Goal: Task Accomplishment & Management: Manage account settings

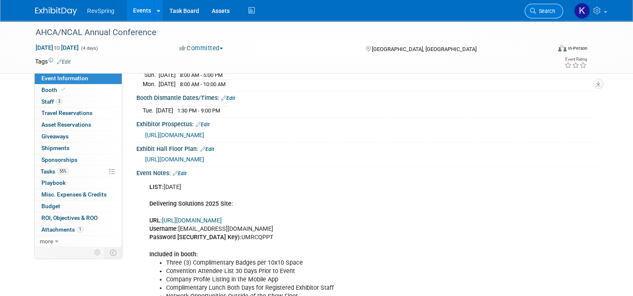
click at [551, 15] on link "Search" at bounding box center [544, 11] width 38 height 15
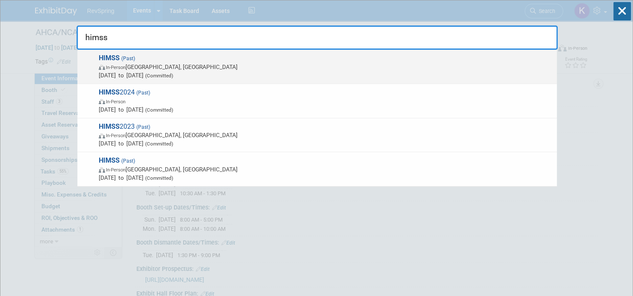
type input "himss"
click at [295, 69] on span "In-Person Las Vegas, NV" at bounding box center [326, 67] width 454 height 8
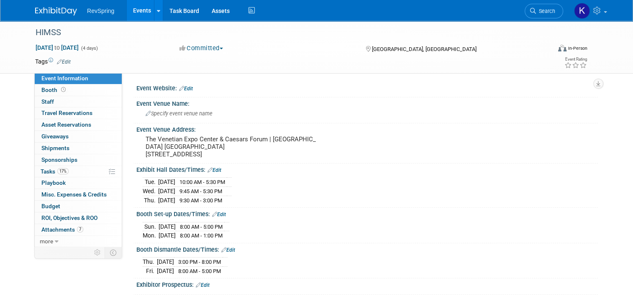
scroll to position [149, 0]
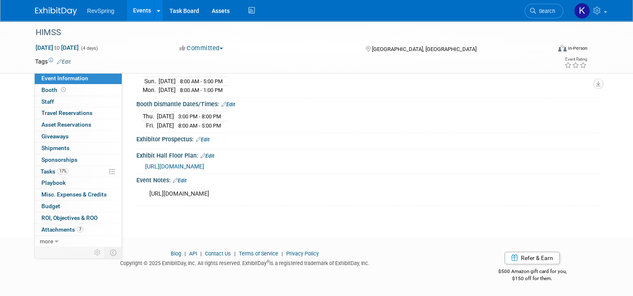
click at [237, 192] on div "https://himss25.exh.mapyourshow.com/7_0/main/login?pageid=20" at bounding box center [326, 194] width 365 height 17
copy div "https://himss25.exh.mapyourshow.com/7_0/main/login?pageid=20"
click at [51, 15] on div "RevSpring Events Add Event Bulk Upload Events Shareable Event Boards Recently V…" at bounding box center [316, 10] width 563 height 21
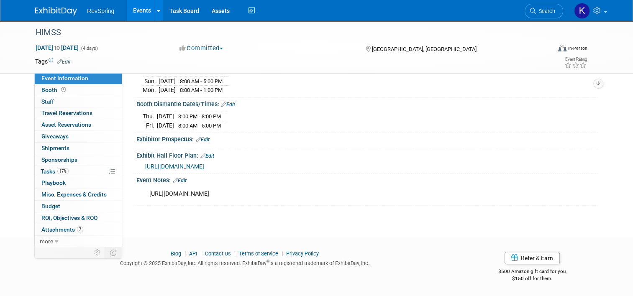
click at [87, 13] on span "RevSpring" at bounding box center [100, 11] width 27 height 7
click at [59, 7] on img at bounding box center [56, 11] width 42 height 8
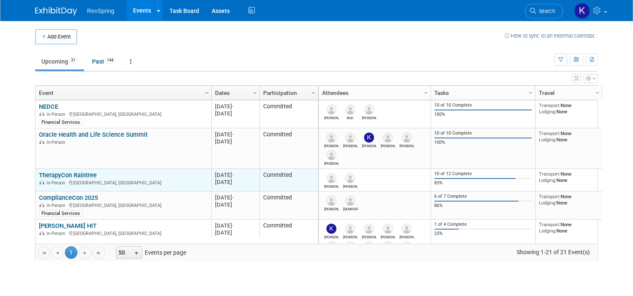
click at [82, 172] on link "TherapyCon Raintree" at bounding box center [68, 176] width 58 height 8
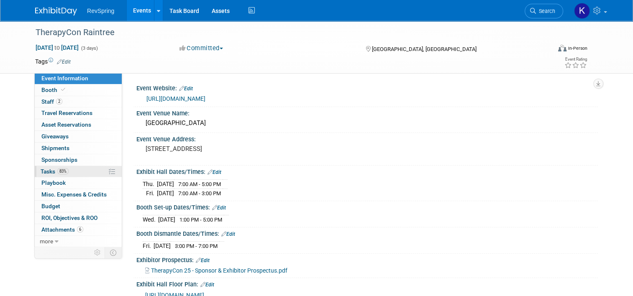
click at [76, 172] on link "83% Tasks 83%" at bounding box center [78, 171] width 87 height 11
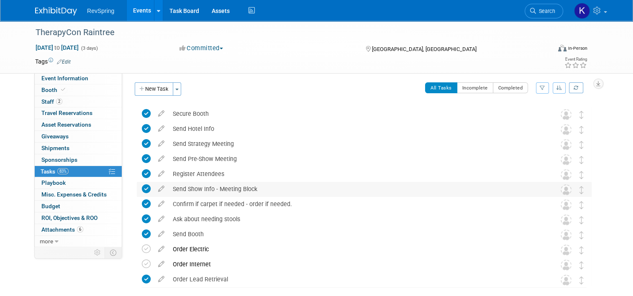
scroll to position [3, 0]
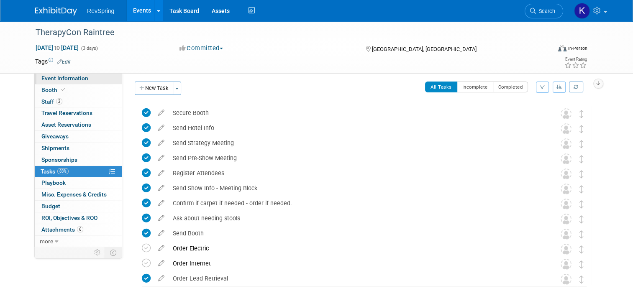
click at [80, 77] on span "Event Information" at bounding box center [64, 78] width 47 height 7
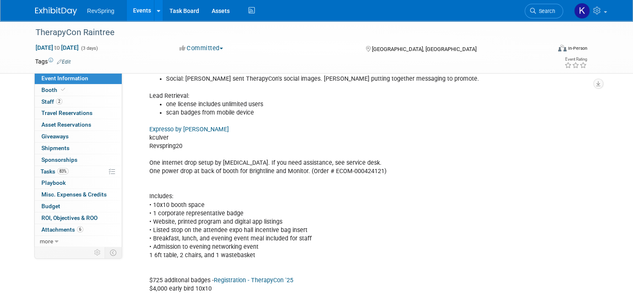
scroll to position [372, 0]
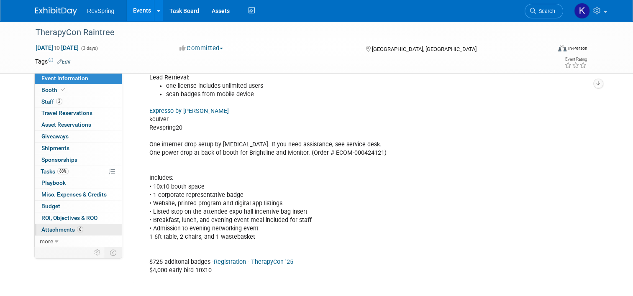
click at [98, 233] on link "6 Attachments 6" at bounding box center [78, 229] width 87 height 11
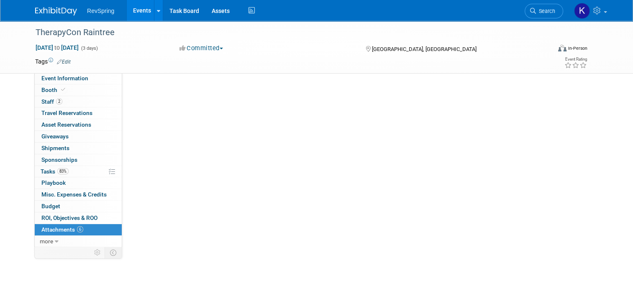
scroll to position [0, 0]
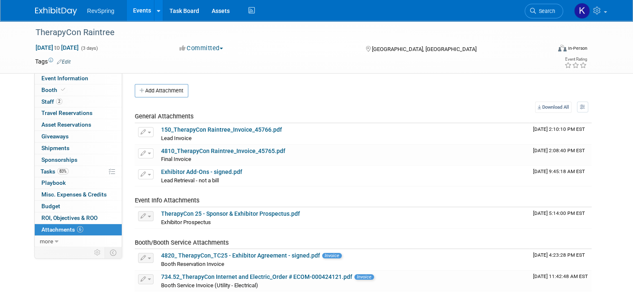
click at [96, 231] on link "6 Attachments 6" at bounding box center [78, 229] width 87 height 11
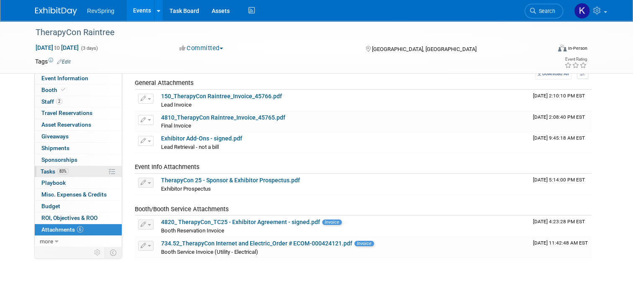
click at [72, 169] on link "83% Tasks 83%" at bounding box center [78, 171] width 87 height 11
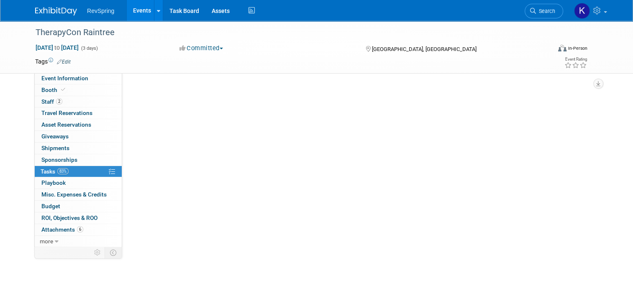
scroll to position [0, 0]
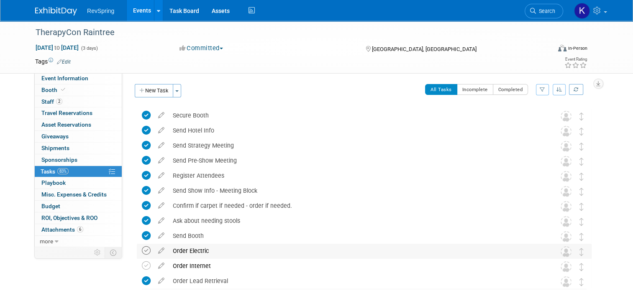
click at [142, 246] on icon at bounding box center [146, 250] width 9 height 9
click at [143, 265] on icon at bounding box center [146, 266] width 9 height 9
click at [136, 20] on link "Events" at bounding box center [142, 10] width 31 height 21
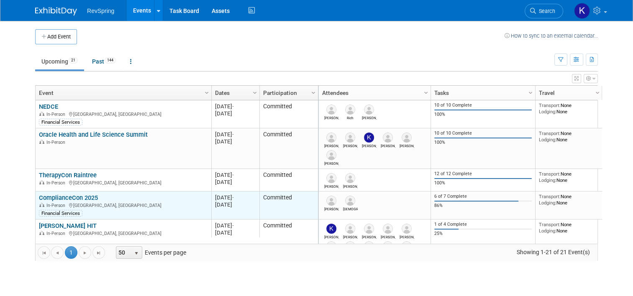
click at [78, 196] on link "ComplianceCon 2025" at bounding box center [68, 198] width 59 height 8
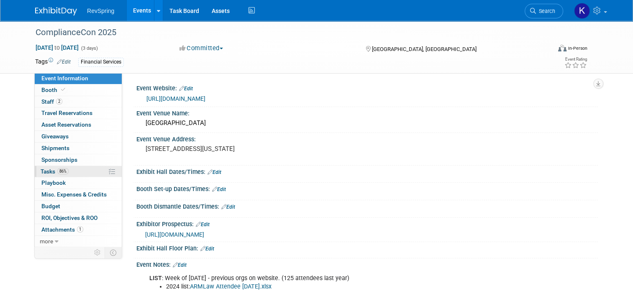
click at [70, 173] on link "86% Tasks 86%" at bounding box center [78, 171] width 87 height 11
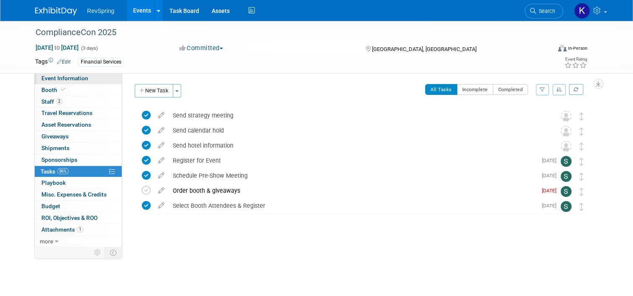
click at [83, 83] on link "Event Information" at bounding box center [78, 78] width 87 height 11
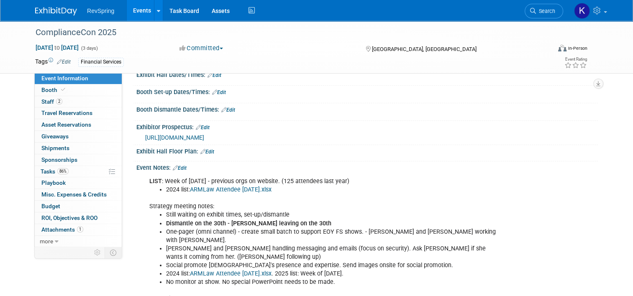
scroll to position [97, 0]
drag, startPoint x: 279, startPoint y: 12, endPoint x: 251, endPoint y: 223, distance: 212.3
click at [251, 223] on b "Dismantle on the 30th - Bob leaving on the 30th" at bounding box center [248, 223] width 165 height 7
click at [132, 8] on link "Events" at bounding box center [142, 10] width 31 height 21
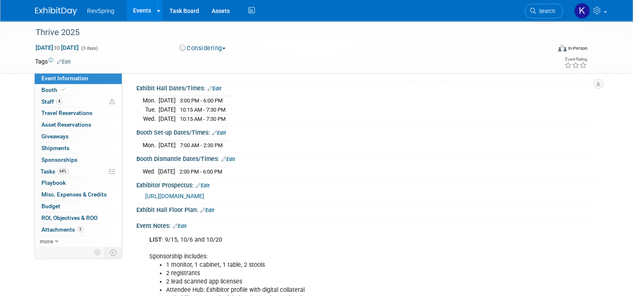
click at [145, 9] on link "Events" at bounding box center [142, 10] width 31 height 21
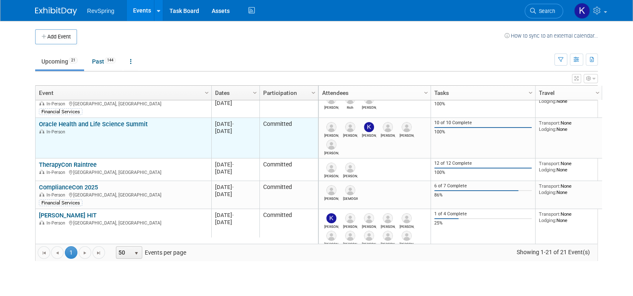
scroll to position [11, 0]
click at [109, 122] on link "Oracle Health and Life Science Summit" at bounding box center [93, 124] width 109 height 8
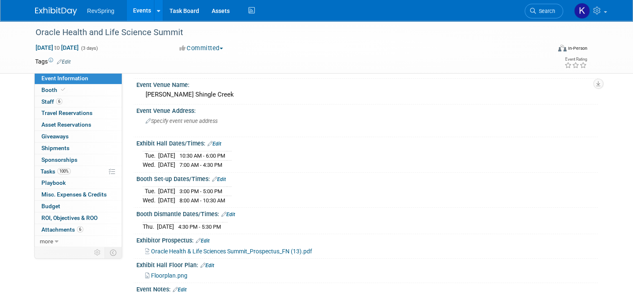
scroll to position [28, 0]
click at [387, 158] on div "[DATE] 10:30 AM - 6:00 PM [DATE] 7:00 AM - 4:30 PM" at bounding box center [367, 159] width 449 height 20
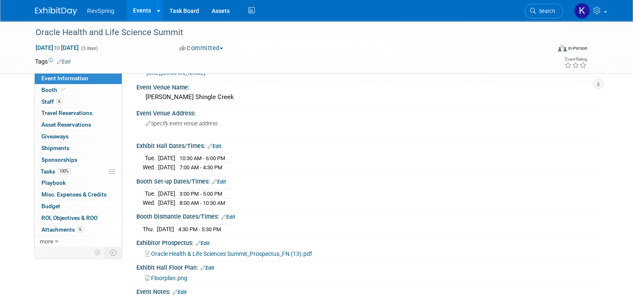
scroll to position [25, 0]
click at [209, 146] on link "Edit" at bounding box center [215, 147] width 14 height 6
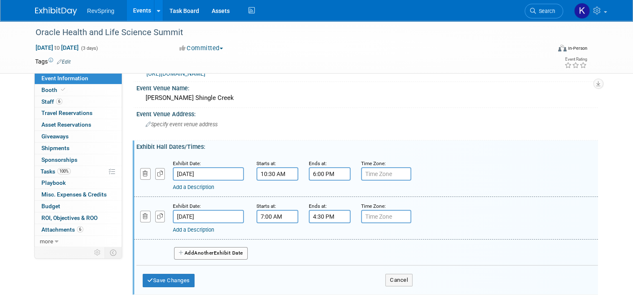
click at [208, 173] on input "[DATE]" at bounding box center [208, 173] width 71 height 13
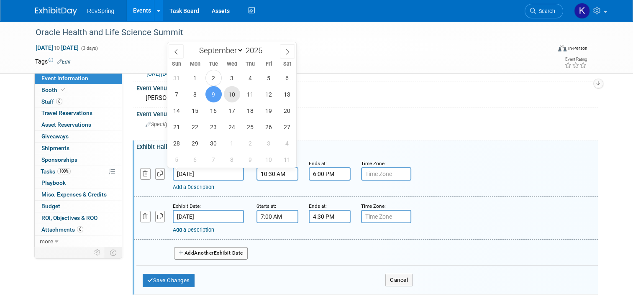
click at [234, 98] on span "10" at bounding box center [232, 94] width 16 height 16
type input "Sep 10, 2025"
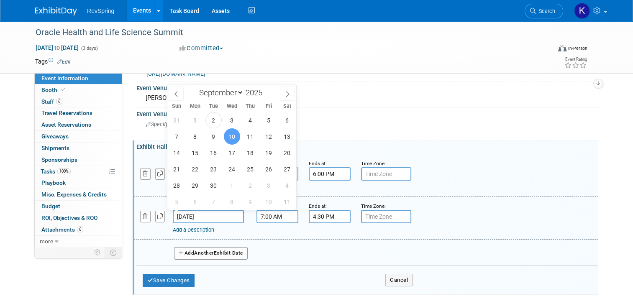
click at [224, 215] on input "Sep 10, 2025" at bounding box center [208, 216] width 71 height 13
click at [248, 136] on span "11" at bounding box center [250, 136] width 16 height 16
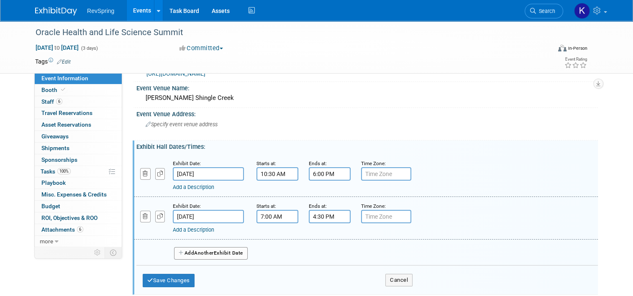
click at [0, 0] on span "18" at bounding box center [0, 0] width 0 height 0
type input "Sep 18, 2025"
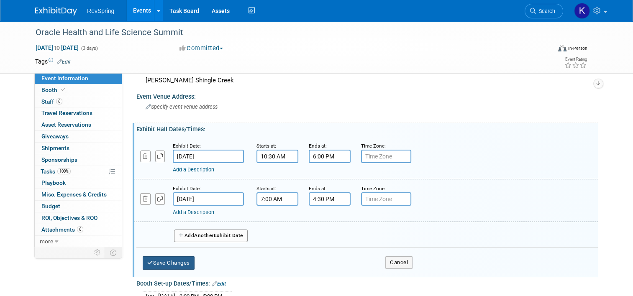
click at [166, 257] on button "Save Changes" at bounding box center [169, 263] width 52 height 13
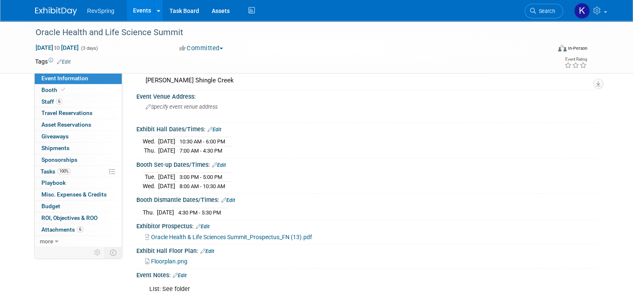
click at [132, 8] on link "Events" at bounding box center [142, 10] width 31 height 21
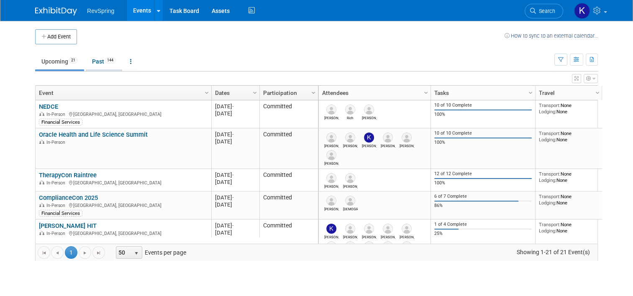
click at [95, 64] on link "Past 144" at bounding box center [104, 62] width 36 height 16
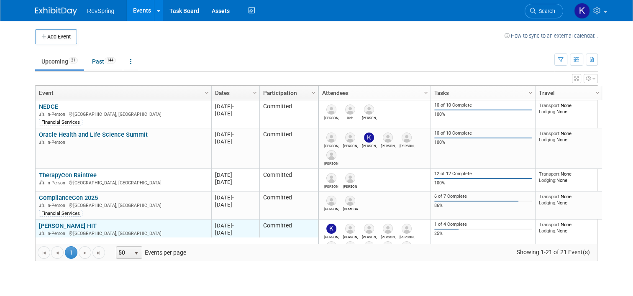
click at [63, 223] on link "[PERSON_NAME] HIT" at bounding box center [68, 226] width 58 height 8
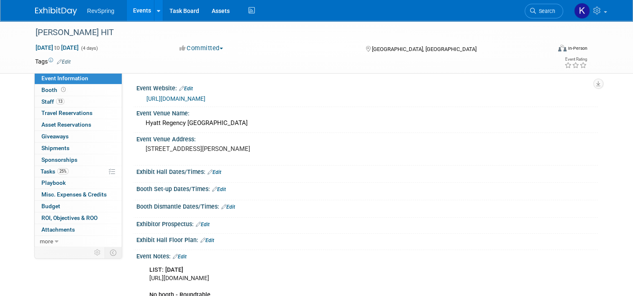
click at [198, 97] on link "[URL][DOMAIN_NAME]" at bounding box center [175, 98] width 59 height 7
click at [135, 3] on link "Events" at bounding box center [142, 10] width 31 height 21
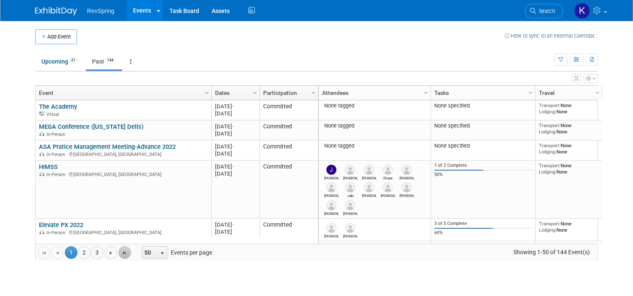
click at [121, 251] on span "Go to the last page" at bounding box center [124, 253] width 7 height 7
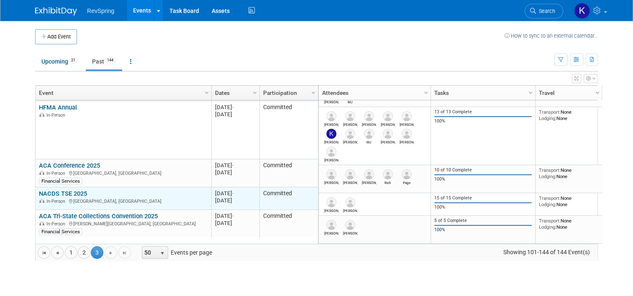
click at [76, 194] on link "NACDS TSE 2025" at bounding box center [63, 194] width 48 height 8
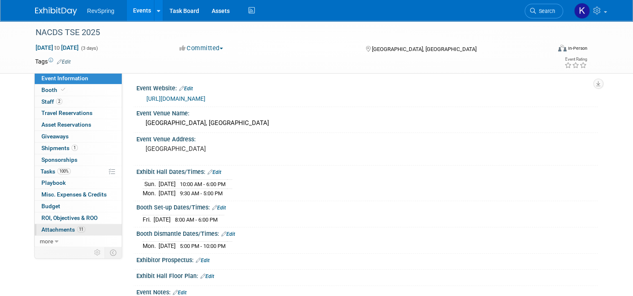
click at [86, 228] on link "11 Attachments 11" at bounding box center [78, 229] width 87 height 11
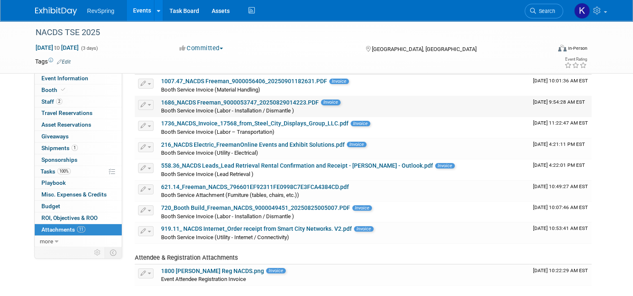
scroll to position [115, 0]
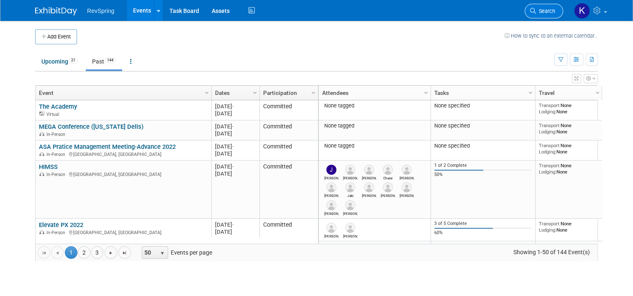
click at [546, 11] on span "Search" at bounding box center [545, 11] width 19 height 6
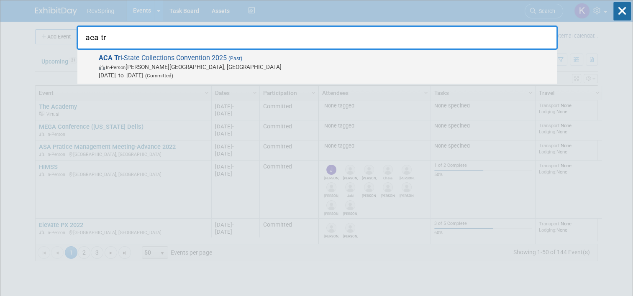
type input "aca tr"
click at [411, 59] on span "ACA Tr i-State Collections Convention 2025 (Past) In-Person Lewis Center, OH Au…" at bounding box center [324, 67] width 457 height 26
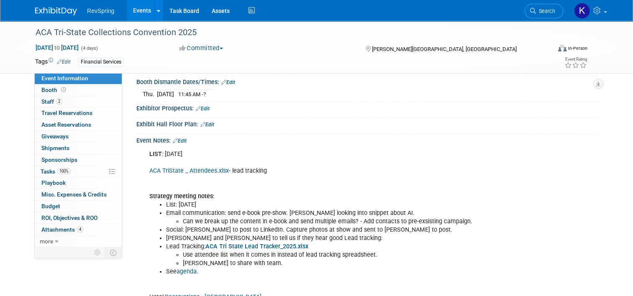
scroll to position [147, 0]
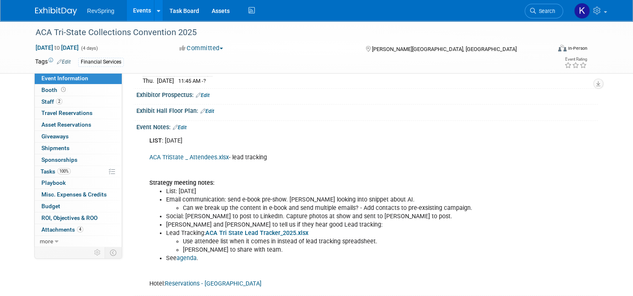
click at [208, 154] on link "ACA TriState _ Attendees.xlsx" at bounding box center [189, 157] width 80 height 7
click at [64, 10] on img at bounding box center [56, 11] width 42 height 8
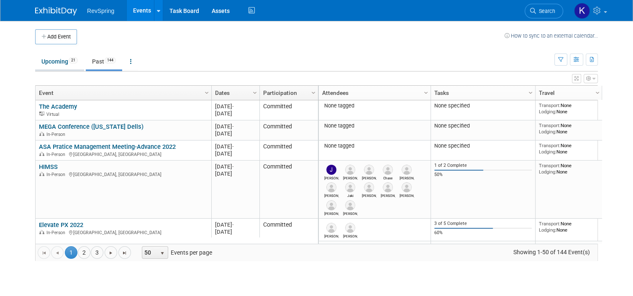
click at [56, 65] on link "Upcoming 21" at bounding box center [59, 62] width 49 height 16
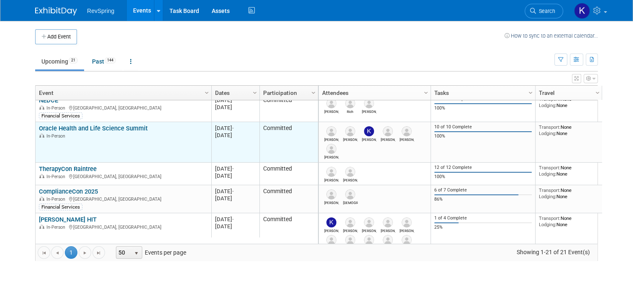
scroll to position [7, 0]
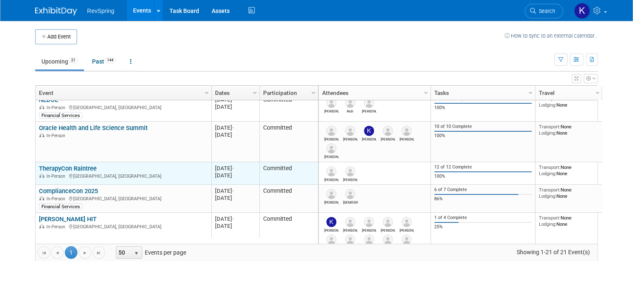
click at [82, 168] on link "TherapyCon Raintree" at bounding box center [68, 169] width 58 height 8
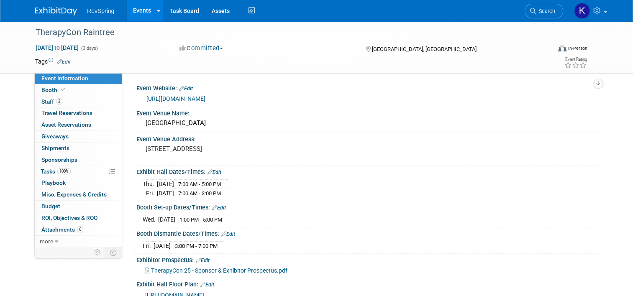
click at [141, 8] on link "Events" at bounding box center [142, 10] width 31 height 21
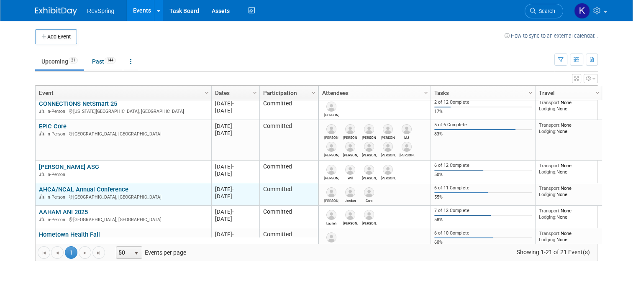
scroll to position [208, 0]
click at [94, 189] on link "AHCA/NCAL Annual Conference" at bounding box center [84, 190] width 90 height 8
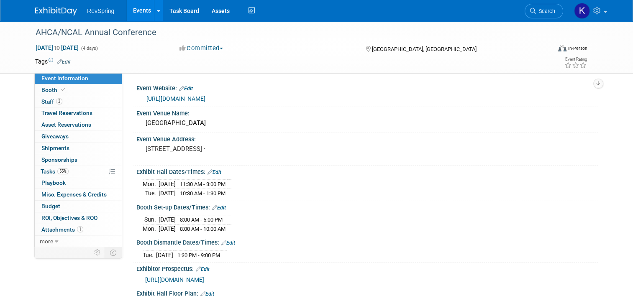
click at [175, 99] on link "[URL][DOMAIN_NAME]" at bounding box center [175, 98] width 59 height 7
click at [81, 85] on link "Booth" at bounding box center [78, 90] width 87 height 11
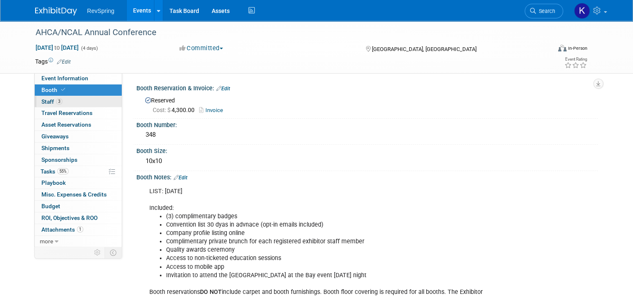
click at [74, 103] on link "3 Staff 3" at bounding box center [78, 101] width 87 height 11
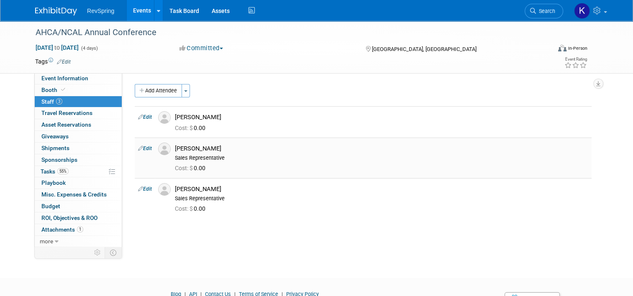
drag, startPoint x: 206, startPoint y: 146, endPoint x: 171, endPoint y: 151, distance: 35.9
click at [175, 151] on div "Eric Langlee" at bounding box center [381, 149] width 413 height 8
copy div "Eric Langlee"
click at [69, 209] on link "Budget" at bounding box center [78, 206] width 87 height 11
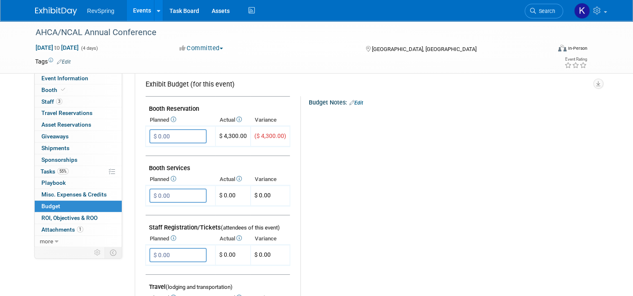
scroll to position [140, 0]
click at [71, 92] on link "Booth" at bounding box center [78, 90] width 87 height 11
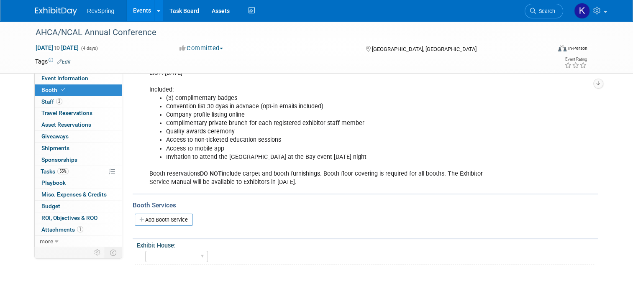
scroll to position [120, 0]
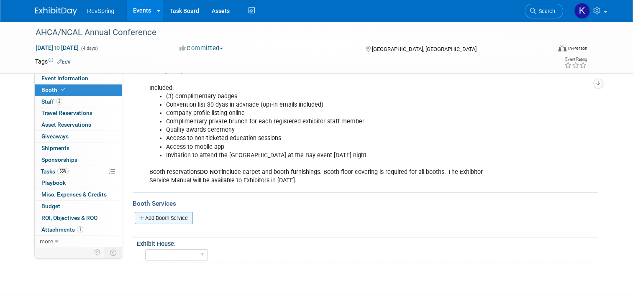
click at [159, 222] on link "Add Booth Service" at bounding box center [164, 218] width 58 height 12
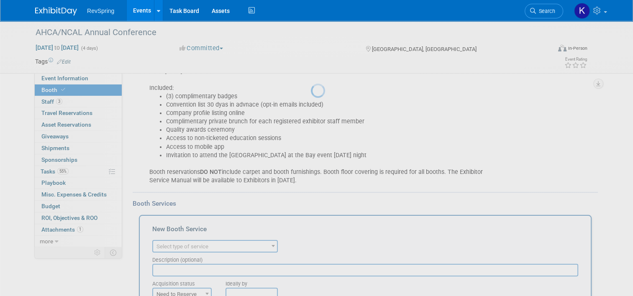
scroll to position [0, 0]
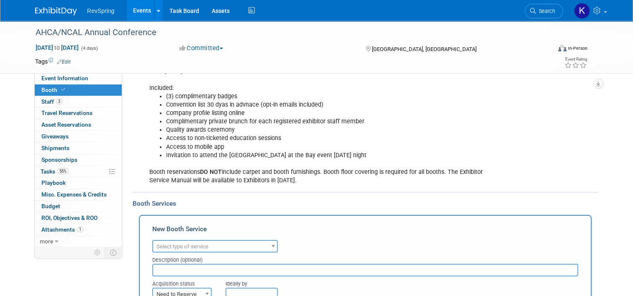
click at [200, 244] on span "Select type of service" at bounding box center [183, 247] width 52 height 6
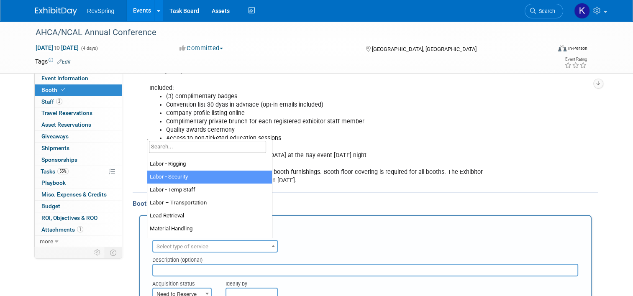
scroll to position [147, 0]
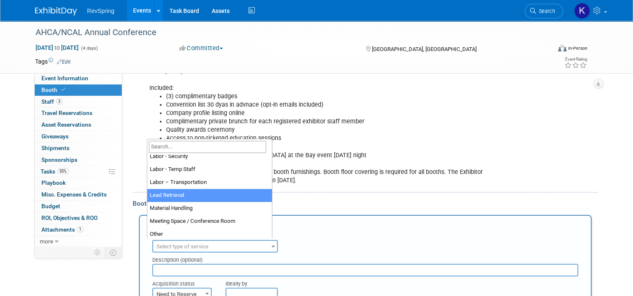
select select "7"
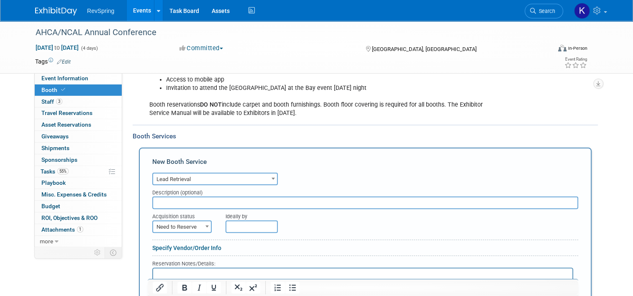
scroll to position [187, 0]
click at [203, 228] on span at bounding box center [207, 226] width 8 height 11
select select "2"
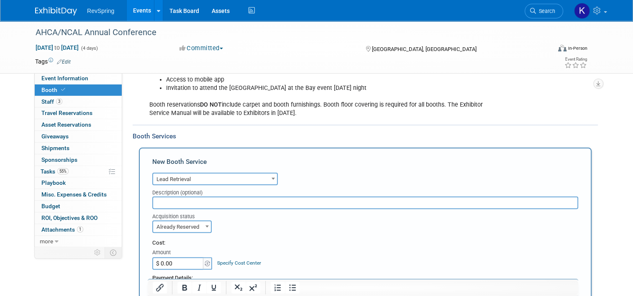
click at [170, 270] on div "Payment Details:" at bounding box center [365, 276] width 426 height 13
click at [164, 262] on input "$ 0.00" at bounding box center [178, 263] width 52 height 13
type input "$ 471.45"
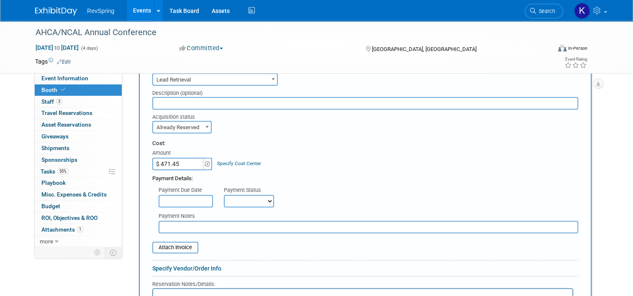
scroll to position [288, 0]
click at [172, 242] on input "file" at bounding box center [148, 247] width 100 height 10
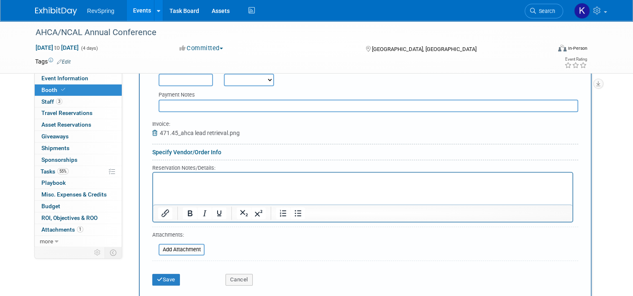
scroll to position [410, 0]
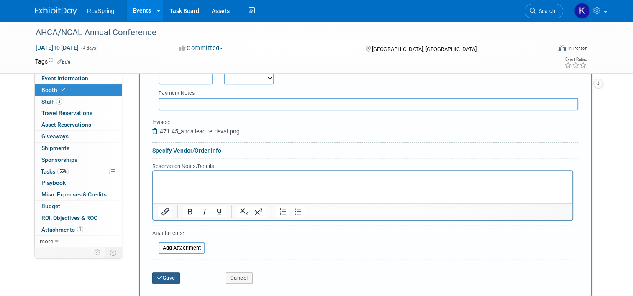
click at [157, 275] on icon "submit" at bounding box center [160, 277] width 6 height 5
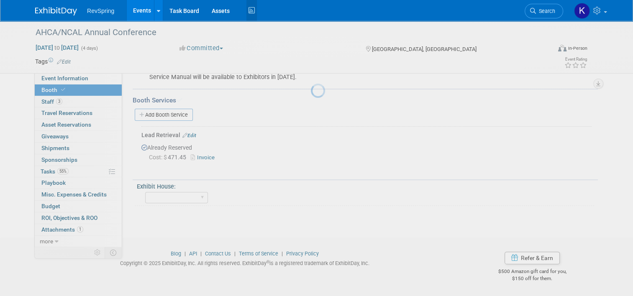
scroll to position [221, 0]
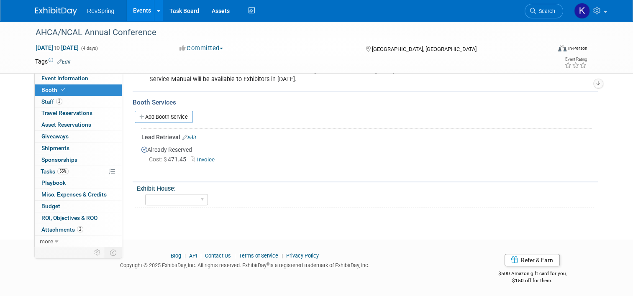
click at [42, 19] on div "RevSpring Events Add Event Bulk Upload Events Shareable Event Boards Recently V…" at bounding box center [316, 10] width 563 height 21
click at [48, 15] on img at bounding box center [56, 11] width 42 height 8
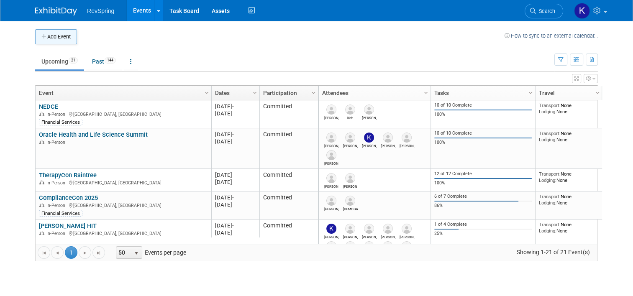
click at [44, 35] on button "Add Event" at bounding box center [56, 36] width 42 height 15
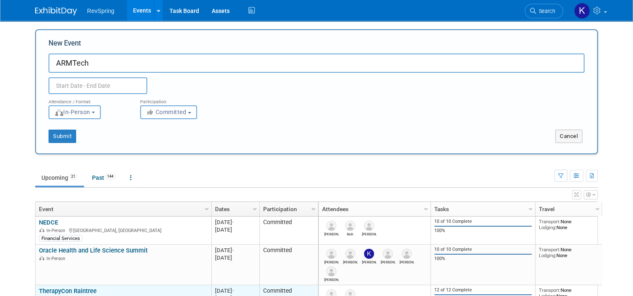
type input "ARMTech"
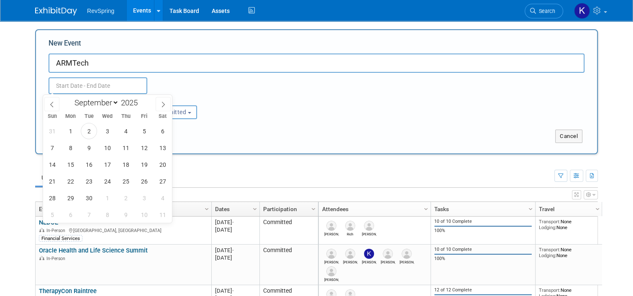
click at [104, 88] on input "text" at bounding box center [98, 85] width 99 height 17
click at [161, 104] on icon at bounding box center [163, 105] width 6 height 6
select select "11"
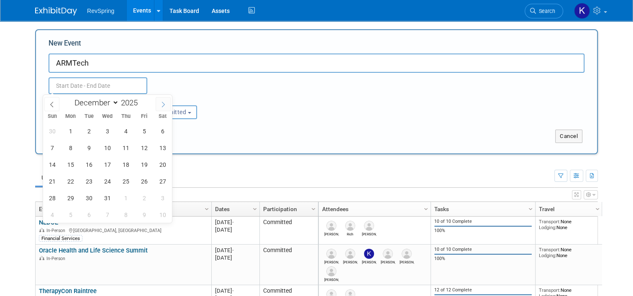
click at [161, 104] on icon at bounding box center [163, 105] width 6 height 6
type input "2026"
select select "0"
click at [105, 177] on span "21" at bounding box center [107, 181] width 16 height 16
click at [147, 181] on span "23" at bounding box center [144, 181] width 16 height 16
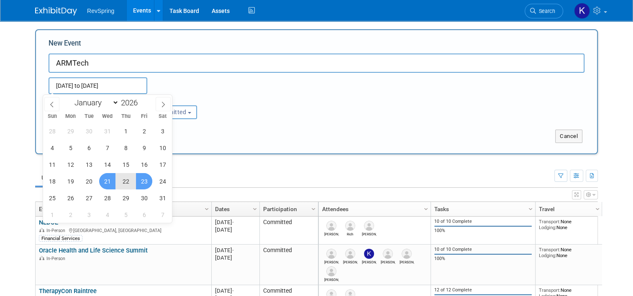
type input "[DATE] to [DATE]"
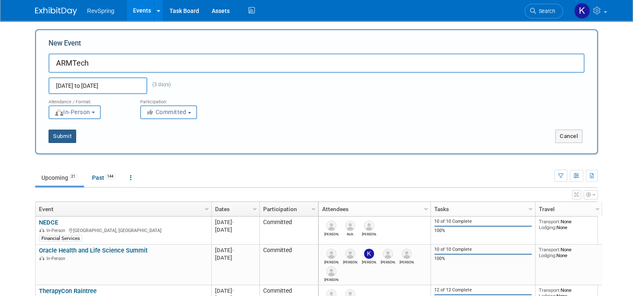
click at [58, 139] on button "Submit" at bounding box center [63, 136] width 28 height 13
type input "ARMTech"
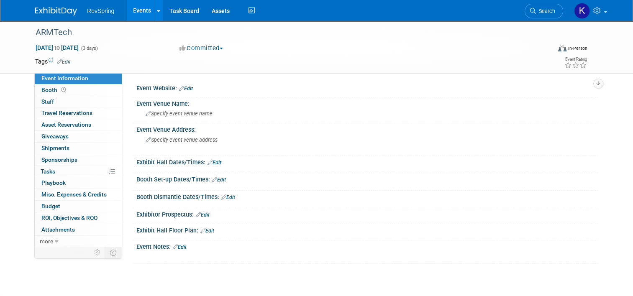
click at [58, 61] on link "Edit" at bounding box center [64, 62] width 14 height 6
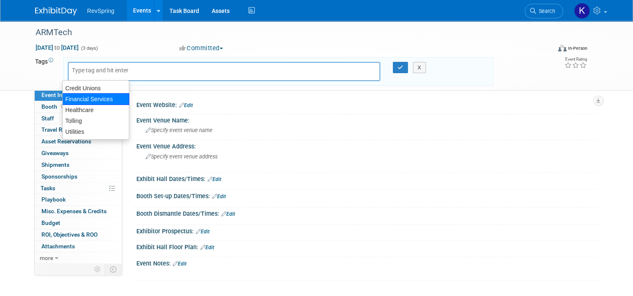
click at [87, 97] on div "Financial Services" at bounding box center [95, 99] width 67 height 12
type input "Financial Services"
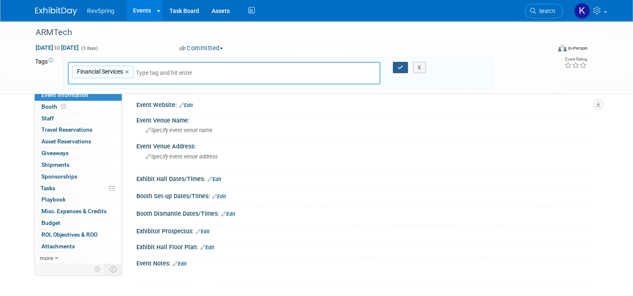
click at [400, 67] on icon "button" at bounding box center [401, 67] width 6 height 5
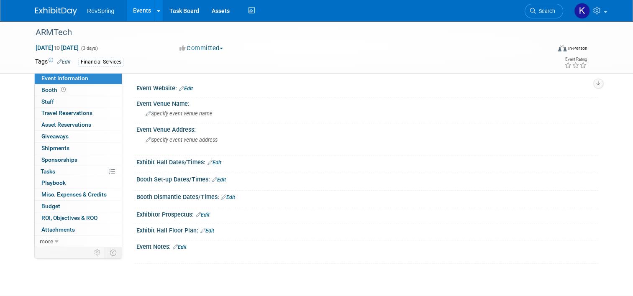
click at [177, 244] on link "Edit" at bounding box center [180, 247] width 14 height 6
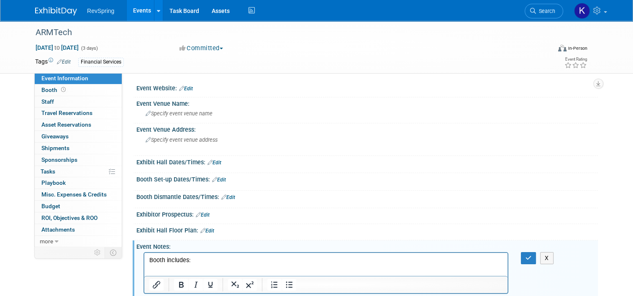
scroll to position [51, 0]
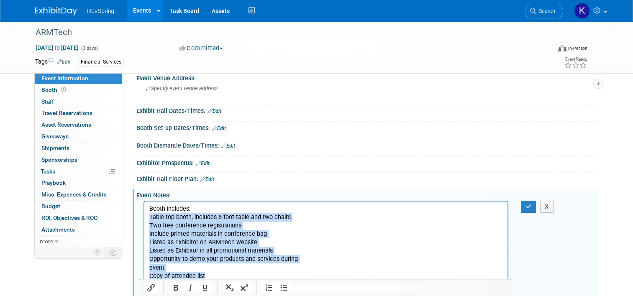
drag, startPoint x: 206, startPoint y: 274, endPoint x: 150, endPoint y: 219, distance: 79.0
click at [150, 219] on p "Table top booth, includes 6-foot table and two chairs Two free conference regis…" at bounding box center [326, 246] width 354 height 67
click at [281, 286] on icon "Bullet list" at bounding box center [283, 288] width 7 height 6
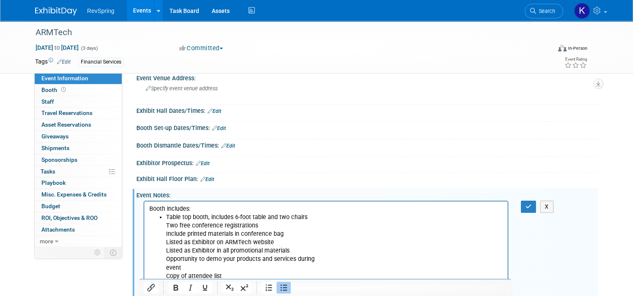
click at [167, 272] on li "Table top booth, includes 6-foot table and two chairs Two free conference regis…" at bounding box center [334, 246] width 337 height 67
click at [164, 269] on ul "Table top booth, includes 6-foot table and two chairs Two free conference regis…" at bounding box center [326, 246] width 354 height 67
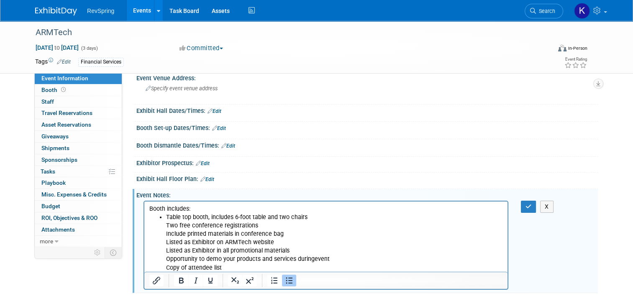
click at [160, 225] on ul "Table top booth, includes 6-foot table and two chairs Two free conference regis…" at bounding box center [326, 242] width 354 height 59
click at [166, 227] on li "Two free conference registrations Include printed materials in conference bag L…" at bounding box center [334, 247] width 337 height 50
click at [163, 231] on ul "Table top booth, includes 6-foot table and two chairs Two free conference regis…" at bounding box center [326, 242] width 354 height 59
click at [163, 244] on ul "Table top booth, includes 6-foot table and two chairs Two free conference regis…" at bounding box center [326, 242] width 354 height 59
click at [164, 255] on ul "Table top booth, includes 6-foot table and two chairs Two free conference regis…" at bounding box center [326, 242] width 354 height 59
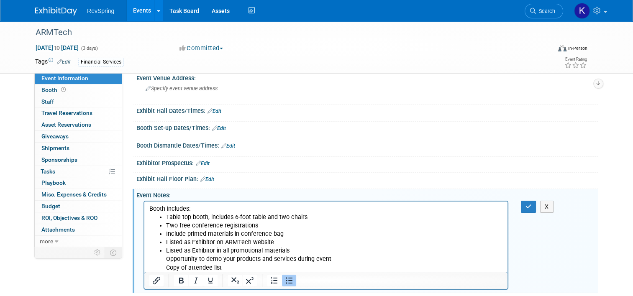
click at [165, 262] on ul "Table top booth, includes 6-foot table and two chairs Two free conference regis…" at bounding box center [326, 242] width 354 height 59
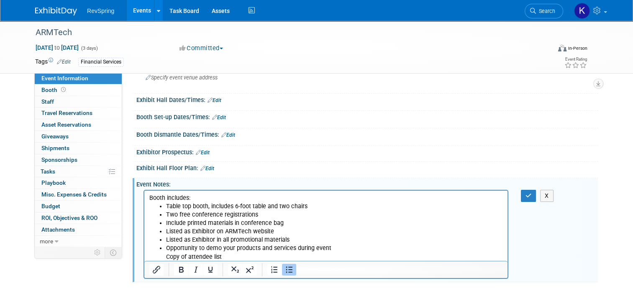
scroll to position [63, 0]
click at [165, 256] on ul "Table top booth, includes 6-foot table and two chairs Two free conference regis…" at bounding box center [326, 231] width 354 height 59
click at [529, 195] on icon "button" at bounding box center [529, 195] width 6 height 6
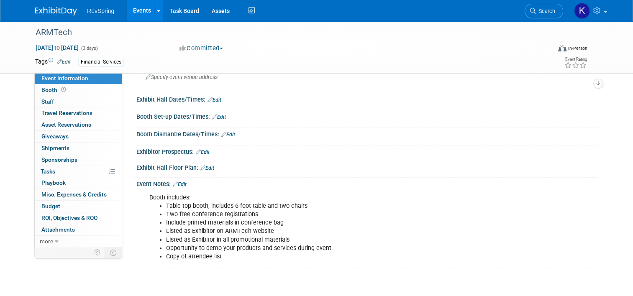
click at [201, 149] on link "Edit" at bounding box center [203, 152] width 14 height 6
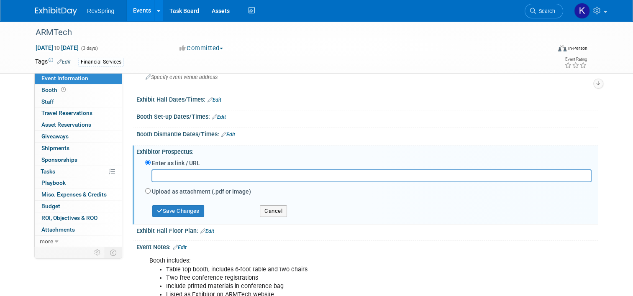
click at [162, 191] on label "Upload as attachment (.pdf or image)" at bounding box center [201, 191] width 99 height 8
click at [151, 191] on input "Upload as attachment (.pdf or image)" at bounding box center [147, 190] width 5 height 5
radio input "true"
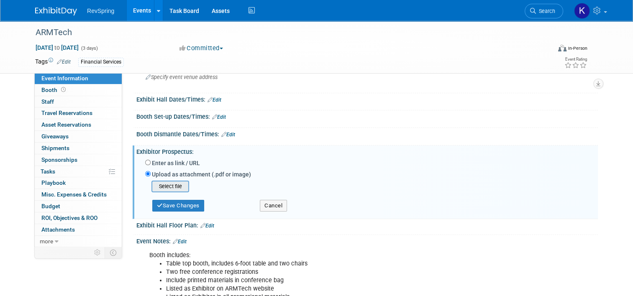
click at [167, 187] on input "file" at bounding box center [139, 187] width 100 height 10
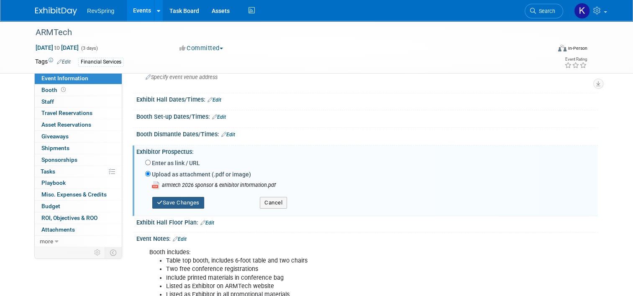
click at [167, 198] on button "Save Changes" at bounding box center [178, 203] width 52 height 12
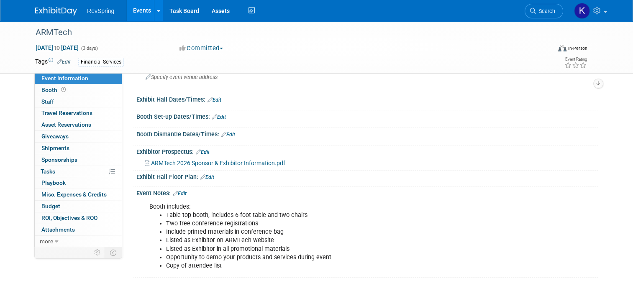
scroll to position [0, 0]
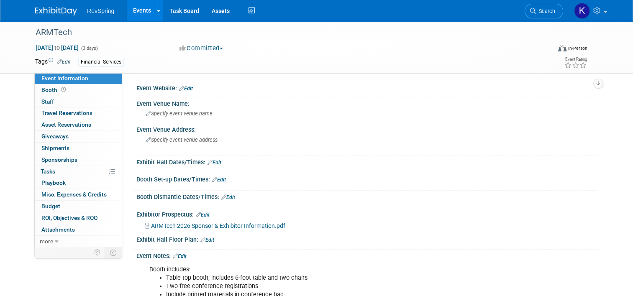
click at [185, 87] on link "Edit" at bounding box center [186, 89] width 14 height 6
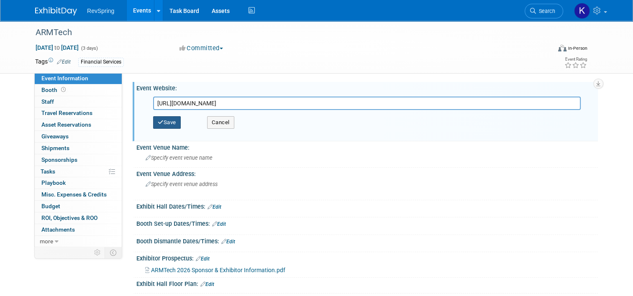
type input "[URL][DOMAIN_NAME]"
click at [167, 126] on button "Save" at bounding box center [167, 122] width 28 height 13
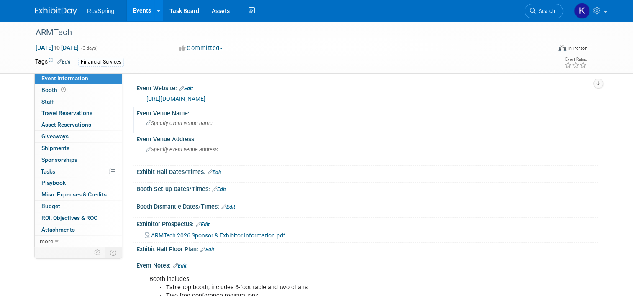
click at [185, 121] on span "Specify event venue name" at bounding box center [179, 123] width 67 height 6
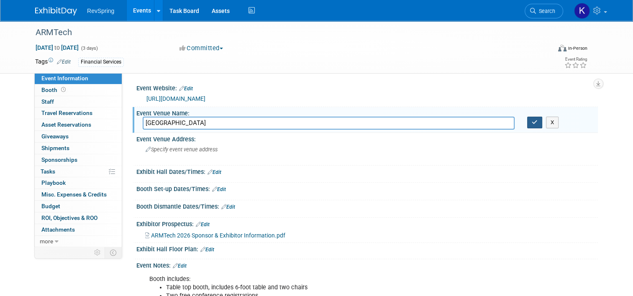
type input "Sonesta Nashville Airport"
click at [542, 126] on button "button" at bounding box center [534, 123] width 15 height 12
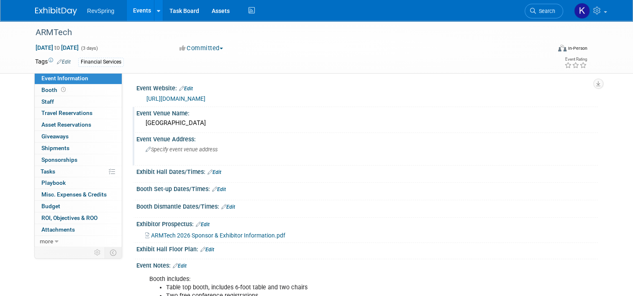
click at [184, 147] on span "Specify event venue address" at bounding box center [182, 149] width 72 height 6
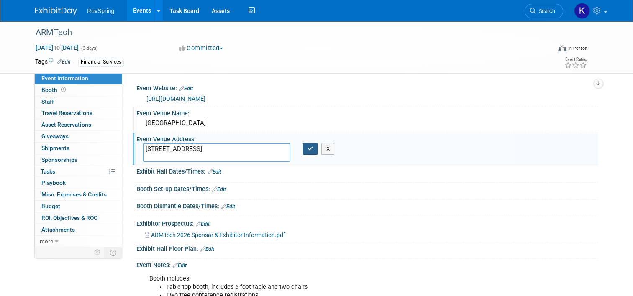
type textarea "600 Marriott Drive, Nashville, TN 37214"
click at [307, 153] on button "button" at bounding box center [310, 149] width 15 height 12
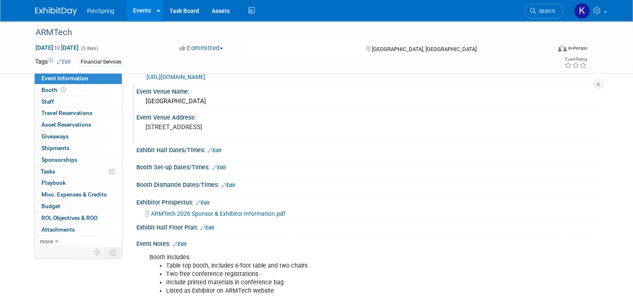
scroll to position [38, 0]
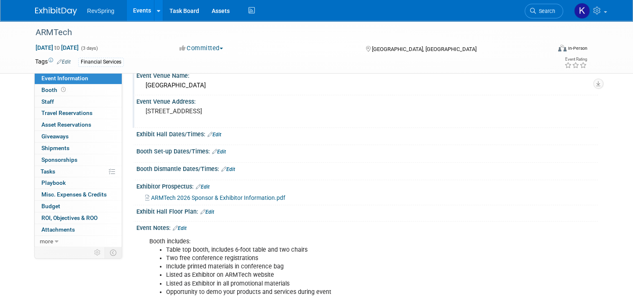
click at [179, 228] on link "Edit" at bounding box center [180, 229] width 14 height 6
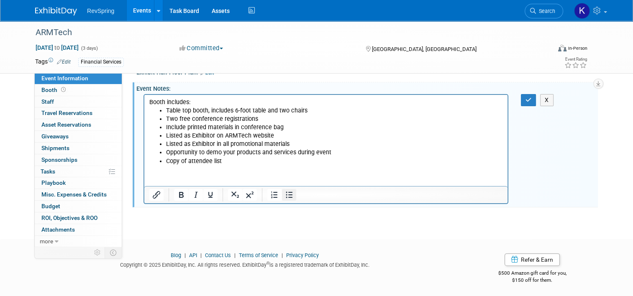
scroll to position [177, 0]
click at [272, 165] on html "Booth includes: Table top booth, includes 6-foot table and two chairs Two free …" at bounding box center [325, 130] width 363 height 71
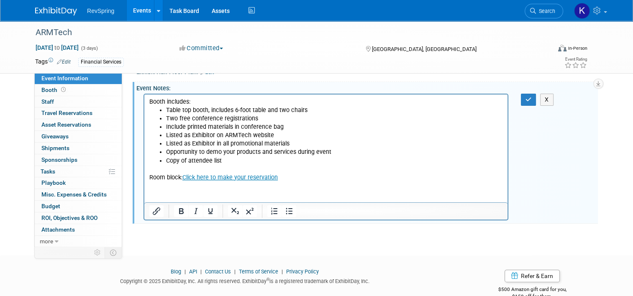
click at [264, 173] on p "Rich Text Area. Press ALT-0 for help." at bounding box center [326, 169] width 354 height 8
click at [532, 100] on icon "button" at bounding box center [529, 100] width 6 height 6
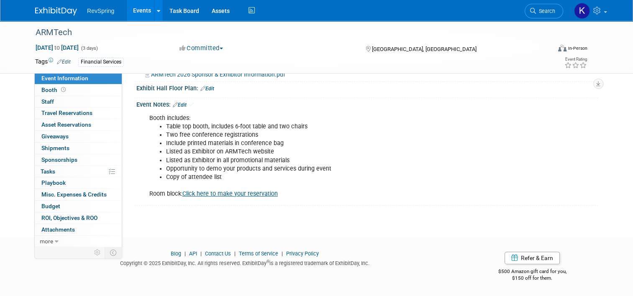
scroll to position [159, 0]
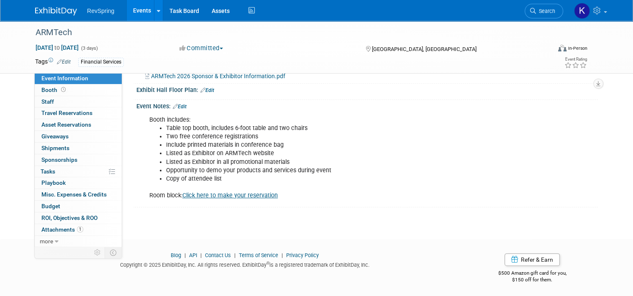
click at [136, 13] on link "Events" at bounding box center [142, 10] width 31 height 21
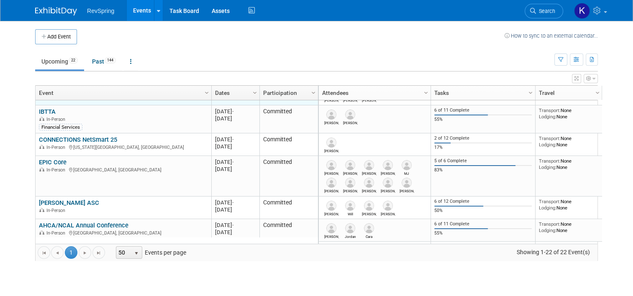
scroll to position [189, 0]
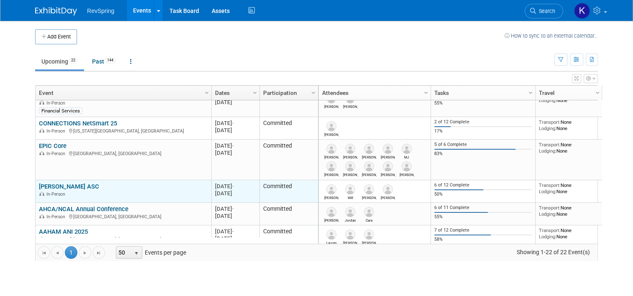
click at [61, 187] on link "[PERSON_NAME] ASC" at bounding box center [69, 187] width 60 height 8
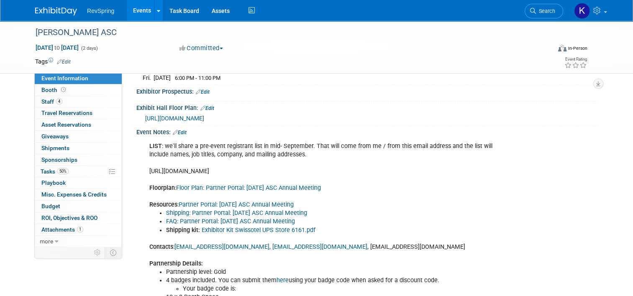
scroll to position [266, 0]
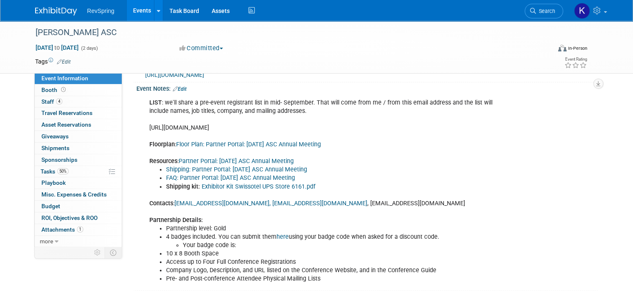
click at [213, 173] on link "Shipping: Partner Portal: 2025 Oct ASC Annual Meeting" at bounding box center [236, 169] width 141 height 7
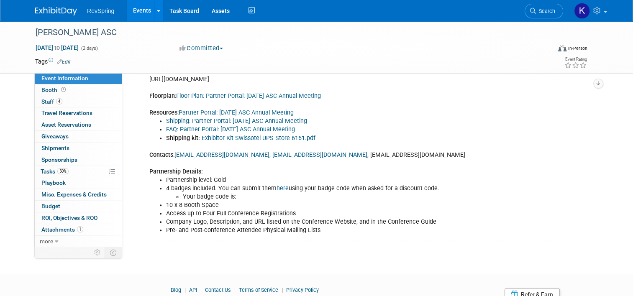
scroll to position [283, 0]
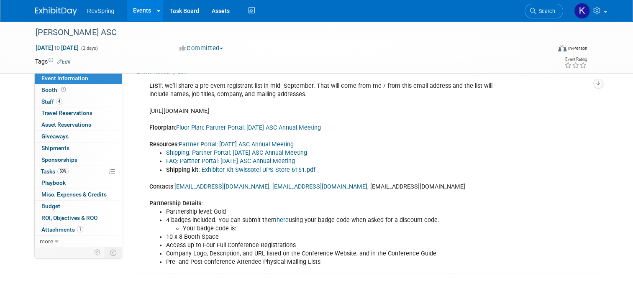
click at [179, 75] on link "Edit" at bounding box center [180, 72] width 14 height 6
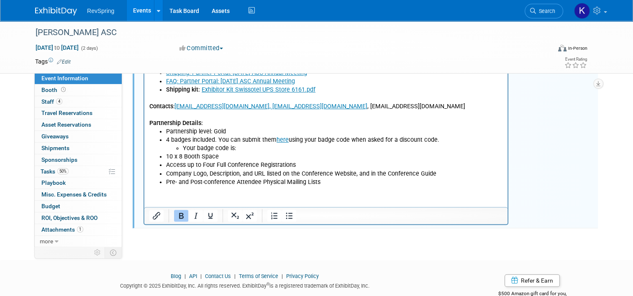
scroll to position [363, 0]
click at [262, 187] on html "LIST : we'll share a pre-event registrant list in mid- September. That will com…" at bounding box center [325, 92] width 363 height 188
click at [314, 185] on li "Pre- and Post-conference Attendee Physical Mailing Lists" at bounding box center [334, 182] width 337 height 8
click at [326, 184] on li "Pre- and Post-conference Attendee Physical Mailing Lists" at bounding box center [334, 182] width 337 height 8
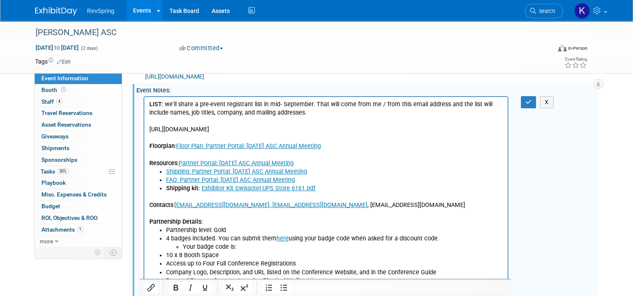
scroll to position [432, 0]
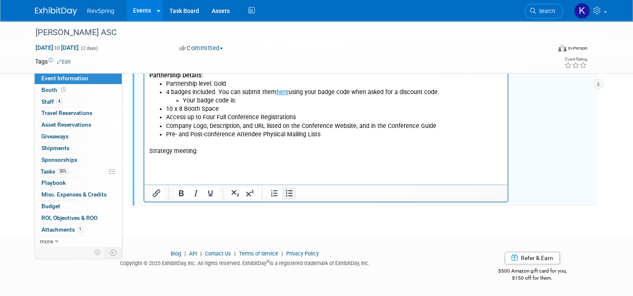
click at [286, 194] on icon "Bullet list" at bounding box center [289, 193] width 7 height 6
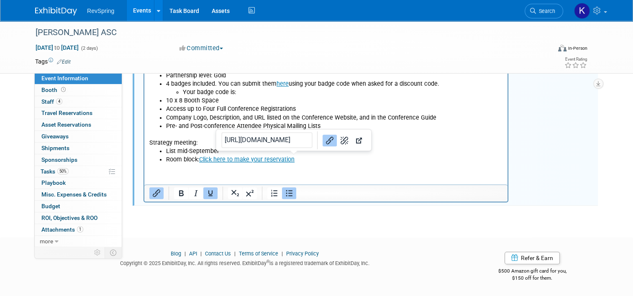
click at [300, 160] on li "Room block: Click here to make your reservation" at bounding box center [334, 160] width 337 height 8
click at [300, 160] on li "Room block: Click here to make your reservation﻿" at bounding box center [334, 160] width 337 height 8
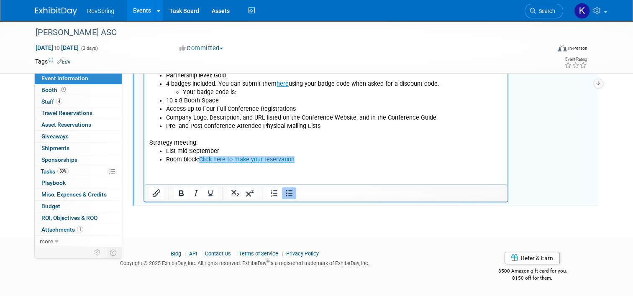
click at [300, 160] on li "Room block: Click here to make your reservation﻿" at bounding box center [334, 160] width 337 height 8
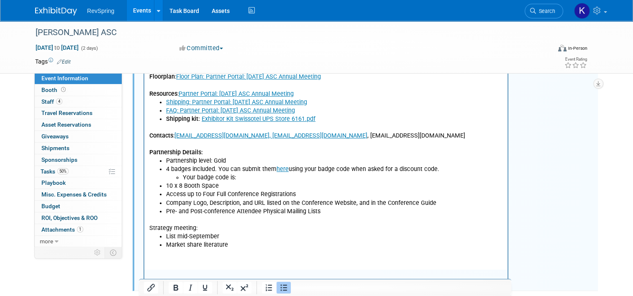
scroll to position [217, 0]
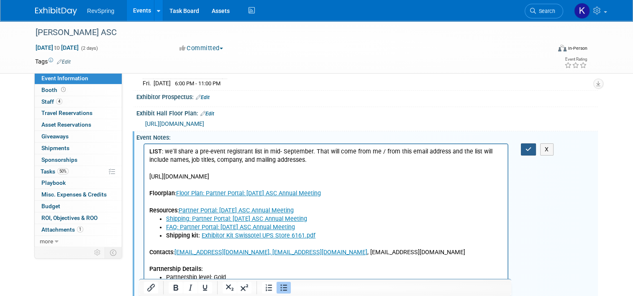
click at [531, 152] on icon "button" at bounding box center [529, 149] width 6 height 6
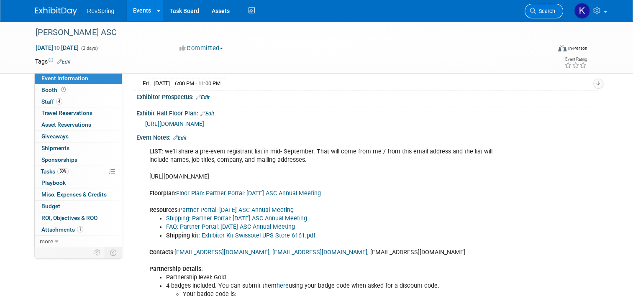
click at [548, 13] on span "Search" at bounding box center [545, 11] width 19 height 6
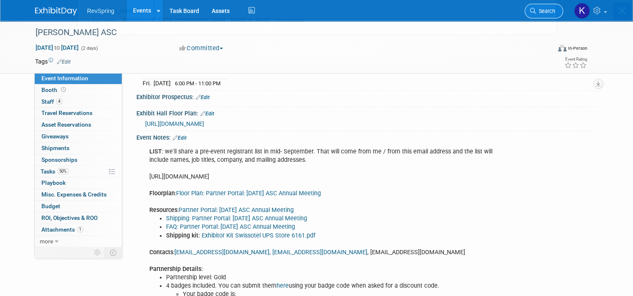
scroll to position [0, 0]
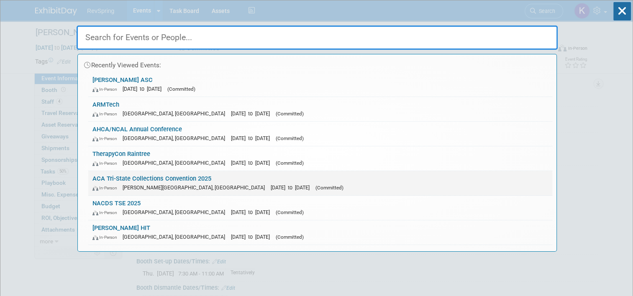
click at [403, 181] on link "ACA Tri-State Collections Convention 2025 In-Person Lewis Center, OH Aug 25, 20…" at bounding box center [320, 183] width 464 height 24
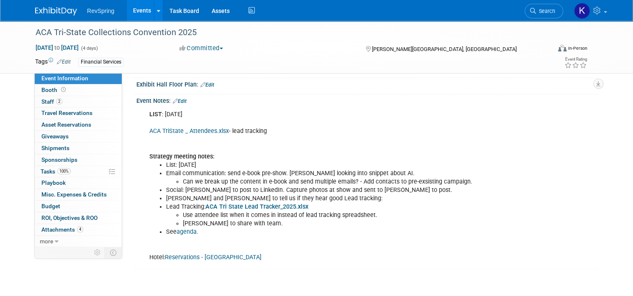
scroll to position [175, 0]
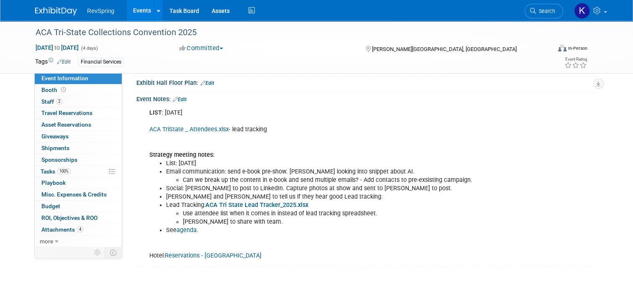
click at [181, 100] on link "Edit" at bounding box center [180, 100] width 14 height 6
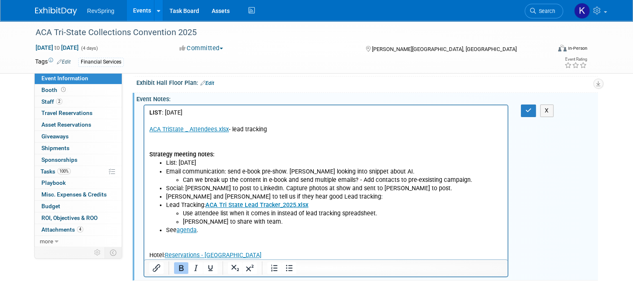
scroll to position [0, 0]
click at [329, 255] on p "Hotel: Reservations - Nationwide Hotel and Conference Center﻿" at bounding box center [326, 247] width 354 height 25
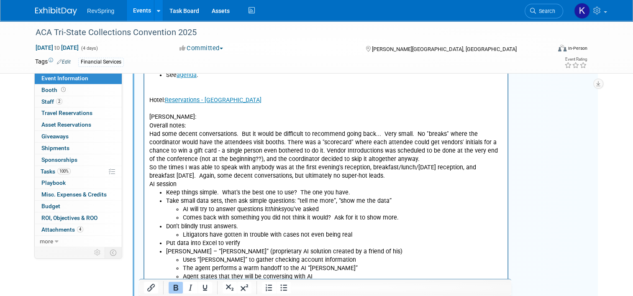
scroll to position [331, 0]
drag, startPoint x: 195, startPoint y: 124, endPoint x: 145, endPoint y: 126, distance: 50.2
click at [145, 126] on html "LIST : [DATE] ACA TriState _ Attendees.xlsx - lead tracking Strategy meeting no…" at bounding box center [325, 153] width 363 height 407
click at [177, 118] on p "[PERSON_NAME]:" at bounding box center [326, 117] width 354 height 8
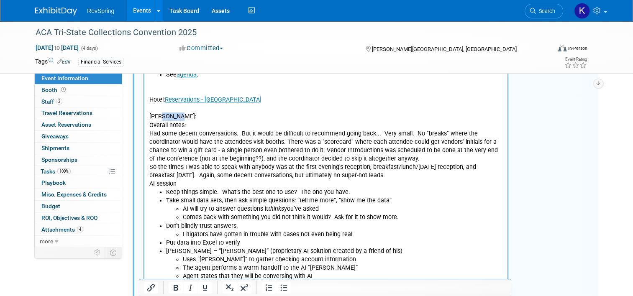
click at [177, 118] on p "[PERSON_NAME]:" at bounding box center [326, 117] width 354 height 8
click at [244, 159] on p "Had some decent conversations. But it would be difficult to recommend going bac…" at bounding box center [326, 146] width 354 height 33
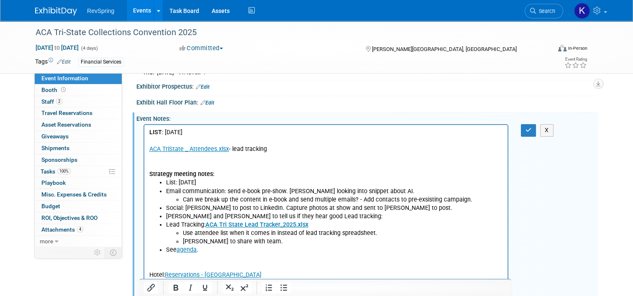
scroll to position [155, 0]
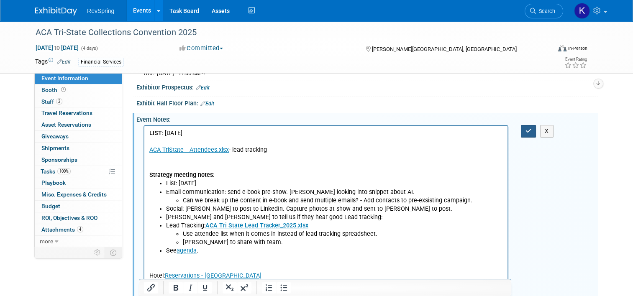
click at [532, 128] on icon "button" at bounding box center [529, 131] width 6 height 6
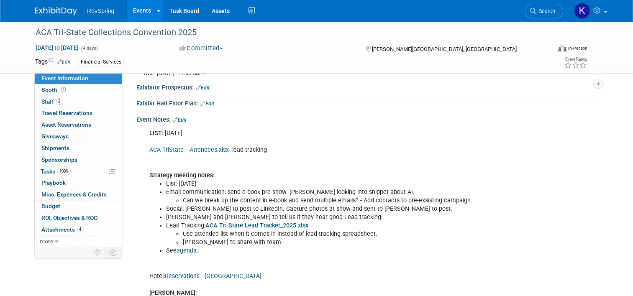
click at [138, 17] on link "Events" at bounding box center [142, 10] width 31 height 21
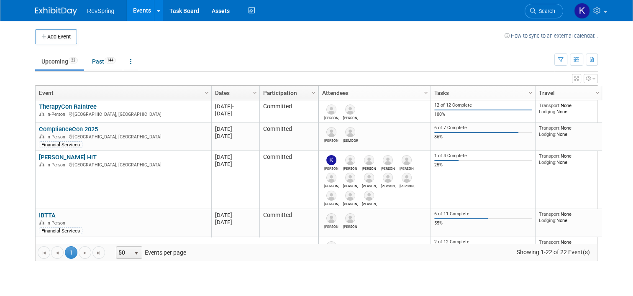
scroll to position [87, 0]
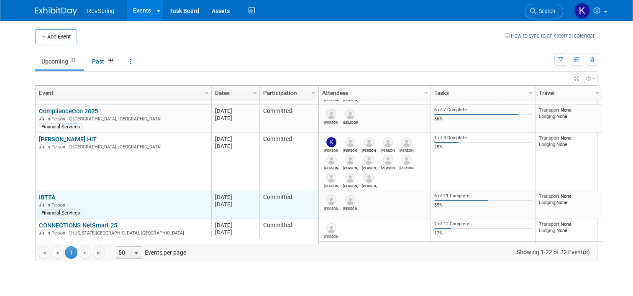
click at [47, 198] on link "IBTTA" at bounding box center [47, 198] width 17 height 8
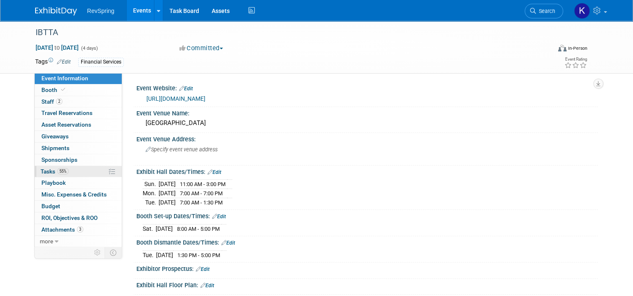
click at [67, 170] on link "55% Tasks 55%" at bounding box center [78, 171] width 87 height 11
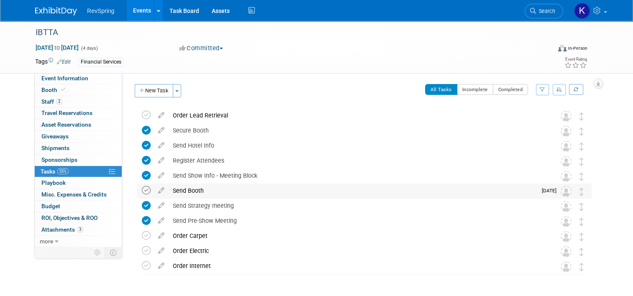
click at [142, 187] on icon at bounding box center [146, 190] width 9 height 9
click at [142, 233] on icon at bounding box center [146, 235] width 9 height 9
click at [142, 248] on icon at bounding box center [146, 250] width 9 height 9
click at [143, 264] on icon at bounding box center [146, 266] width 9 height 9
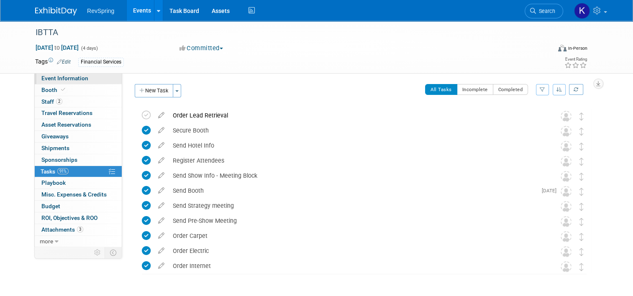
click at [107, 82] on link "Event Information" at bounding box center [78, 78] width 87 height 11
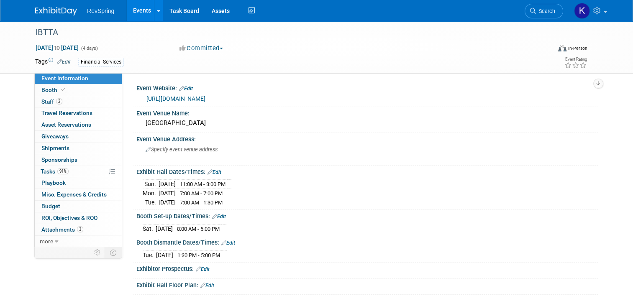
click at [107, 82] on link "Event Information" at bounding box center [78, 78] width 87 height 11
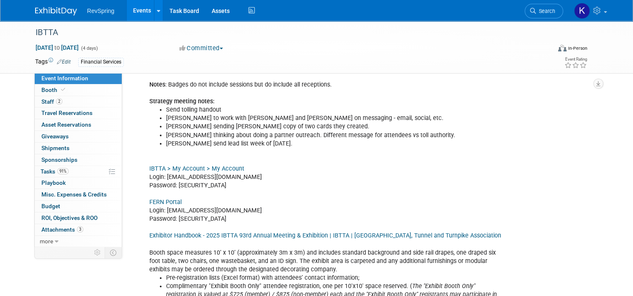
scroll to position [272, 0]
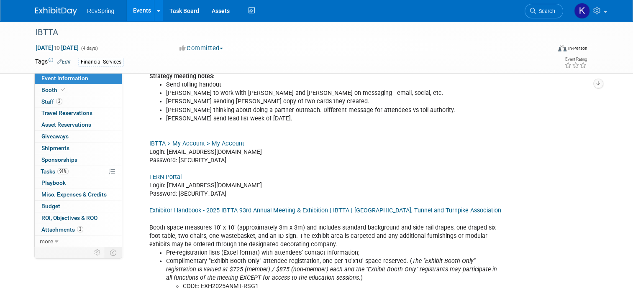
click at [165, 174] on link "FERN Portal" at bounding box center [165, 177] width 32 height 7
click at [80, 86] on link "Booth" at bounding box center [78, 90] width 87 height 11
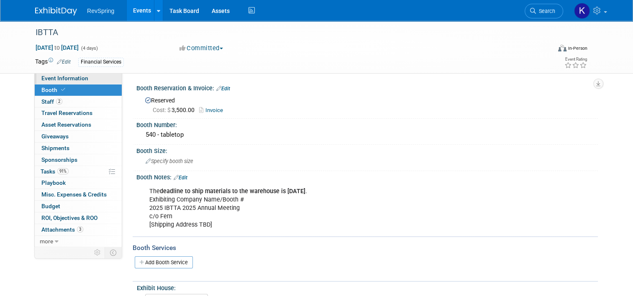
click at [58, 81] on span "Event Information" at bounding box center [64, 78] width 47 height 7
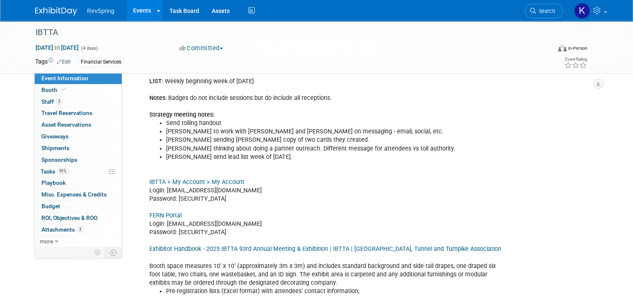
scroll to position [233, 0]
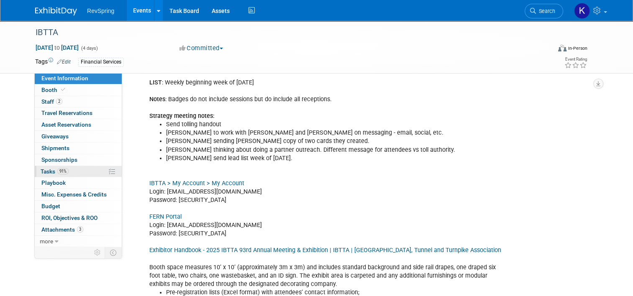
click at [82, 170] on link "91% Tasks 91%" at bounding box center [78, 171] width 87 height 11
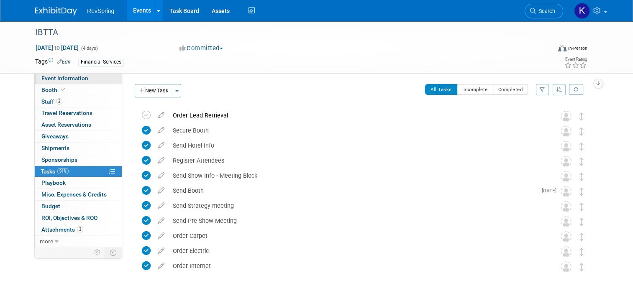
click at [76, 80] on span "Event Information" at bounding box center [64, 78] width 47 height 7
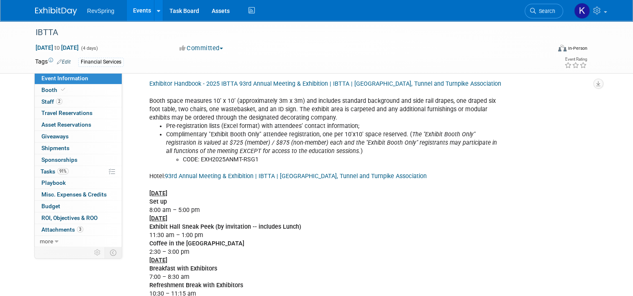
scroll to position [400, 0]
click at [84, 169] on link "91% Tasks 91%" at bounding box center [78, 171] width 87 height 11
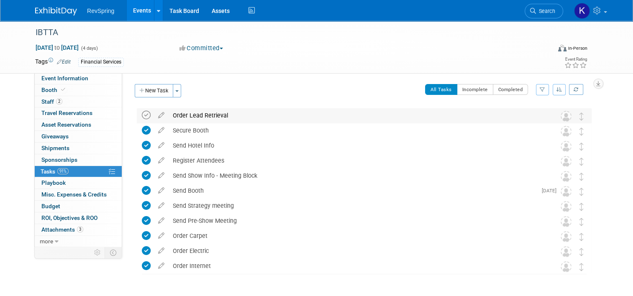
click at [142, 113] on icon at bounding box center [146, 115] width 9 height 9
click at [90, 82] on link "Event Information" at bounding box center [78, 78] width 87 height 11
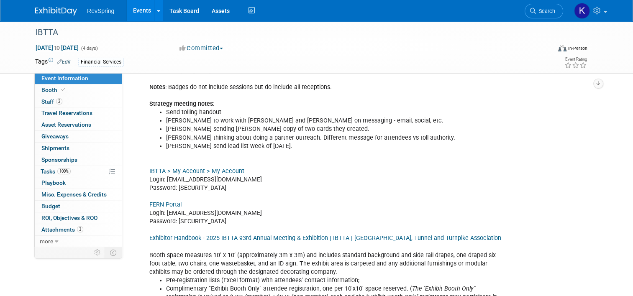
scroll to position [244, 0]
click at [207, 168] on link "IBTTA > My Account > My Account" at bounding box center [196, 171] width 95 height 7
click at [544, 6] on link "Search" at bounding box center [544, 11] width 38 height 15
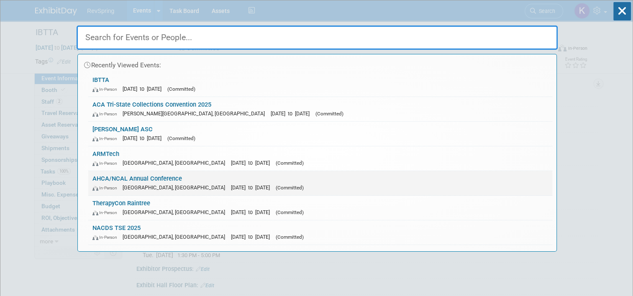
click at [237, 181] on link "AHCA/NCAL Annual Conference In-Person Las Vegas, NV Oct 19, 2025 to Oct 22, 202…" at bounding box center [320, 183] width 464 height 24
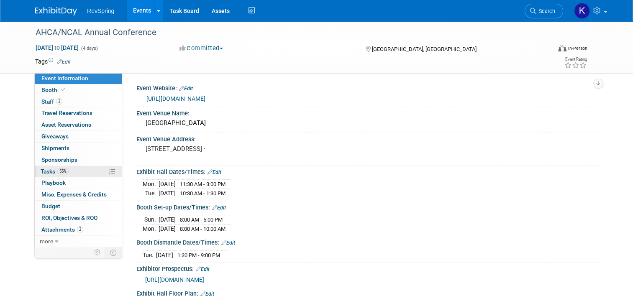
click at [68, 173] on link "55% Tasks 55%" at bounding box center [78, 171] width 87 height 11
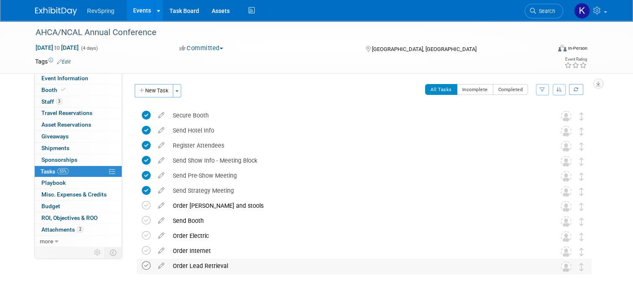
click at [142, 266] on icon at bounding box center [146, 266] width 9 height 9
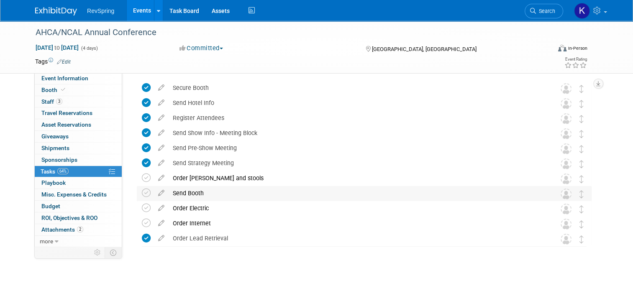
scroll to position [28, 0]
click at [541, 20] on div "RevSpring Events Add Event Bulk Upload Events Shareable Event Boards Recently V…" at bounding box center [316, 10] width 563 height 21
click at [545, 17] on link "Search" at bounding box center [544, 11] width 38 height 15
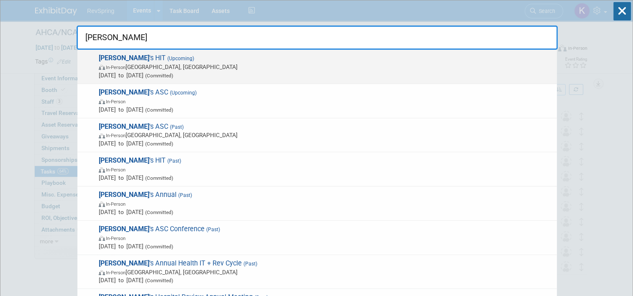
type input "becker"
click at [191, 69] on span "In-Person Chicago, IL" at bounding box center [326, 67] width 454 height 8
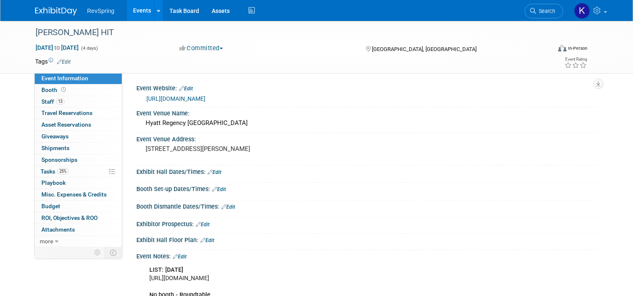
click at [83, 107] on link "13 Staff 13" at bounding box center [78, 101] width 87 height 11
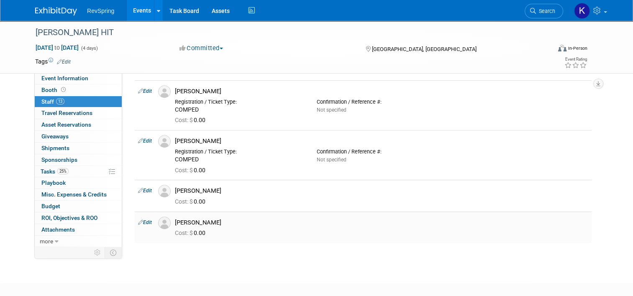
scroll to position [325, 0]
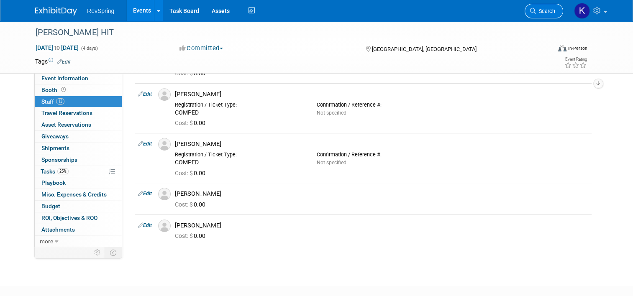
click at [555, 6] on link "Search" at bounding box center [544, 11] width 38 height 15
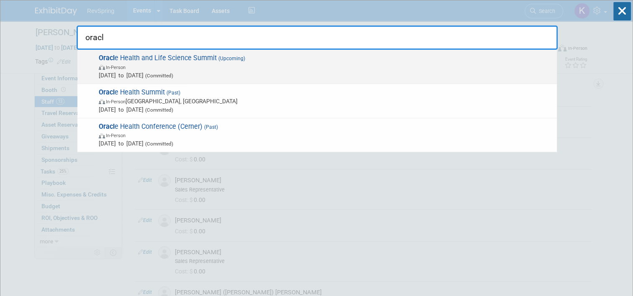
type input "oracl"
click at [224, 70] on span "In-Person" at bounding box center [326, 67] width 454 height 8
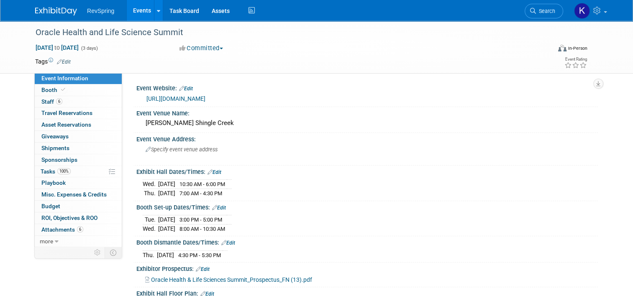
scroll to position [186, 0]
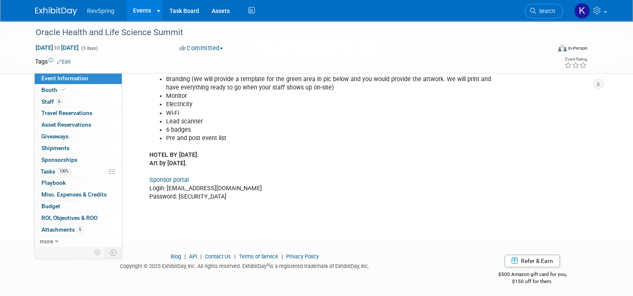
click at [231, 190] on div "LIst: See folder The turkey includes : Structure Branding (We will provide a te…" at bounding box center [326, 122] width 365 height 168
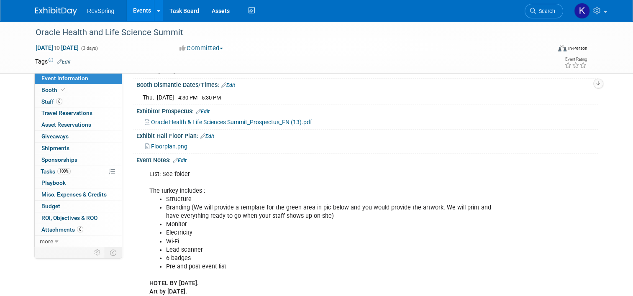
scroll to position [158, 0]
